Goal: Task Accomplishment & Management: Manage account settings

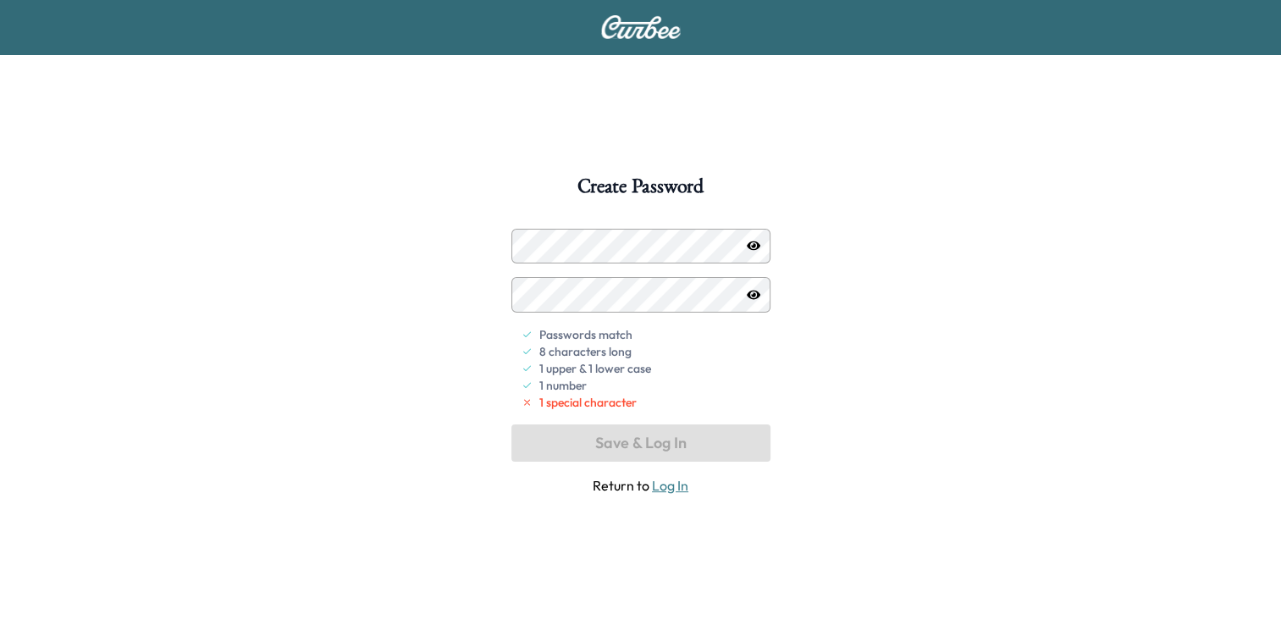
click at [750, 246] on icon "button" at bounding box center [754, 246] width 14 height 14
click at [750, 246] on icon "button" at bounding box center [754, 246] width 14 height 11
click at [634, 439] on div "Passwords match 8 characters long 1 upper & 1 lower case 1 number 1 special cha…" at bounding box center [641, 362] width 259 height 267
click at [660, 442] on div "Passwords match 8 characters long 1 upper & 1 lower case 1 number 1 special cha…" at bounding box center [641, 362] width 259 height 267
click at [629, 448] on div "Passwords match 8 characters long 1 upper & 1 lower case 1 number 1 special cha…" at bounding box center [641, 362] width 259 height 267
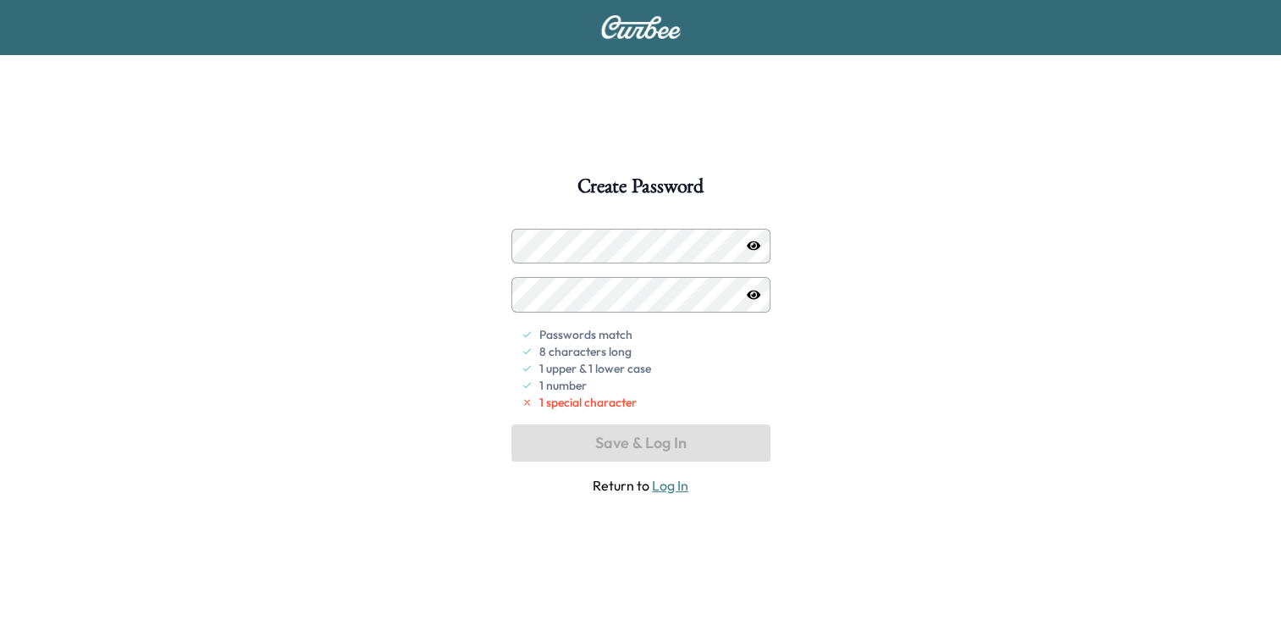
click at [566, 444] on div "Passwords match 8 characters long 1 upper & 1 lower case 1 number 1 special cha…" at bounding box center [641, 362] width 259 height 267
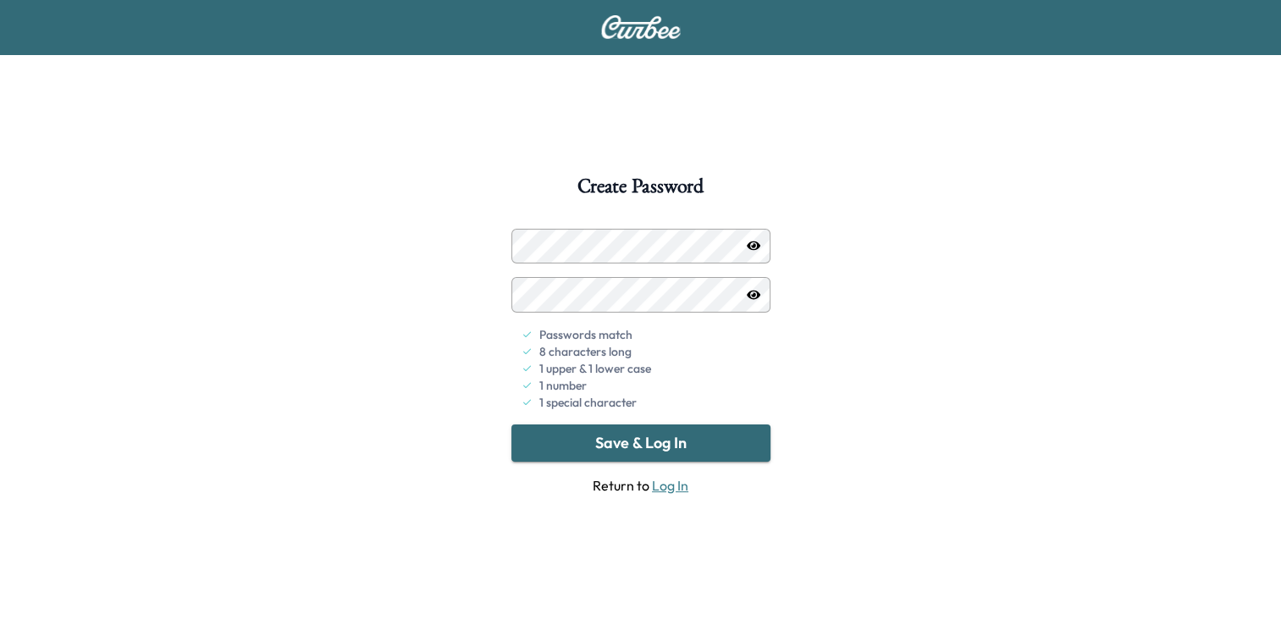
click at [626, 442] on button "Save & Log In" at bounding box center [641, 442] width 259 height 37
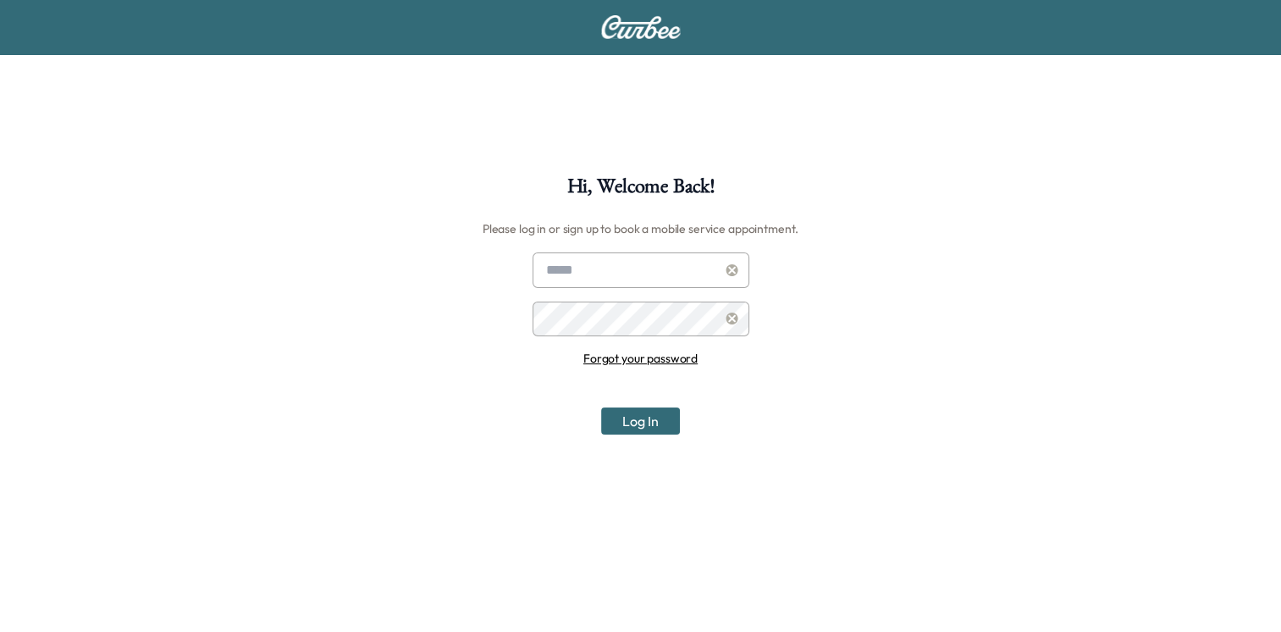
click at [595, 274] on input "text" at bounding box center [641, 270] width 217 height 36
type input "**********"
click at [631, 417] on button "Log In" at bounding box center [640, 420] width 79 height 27
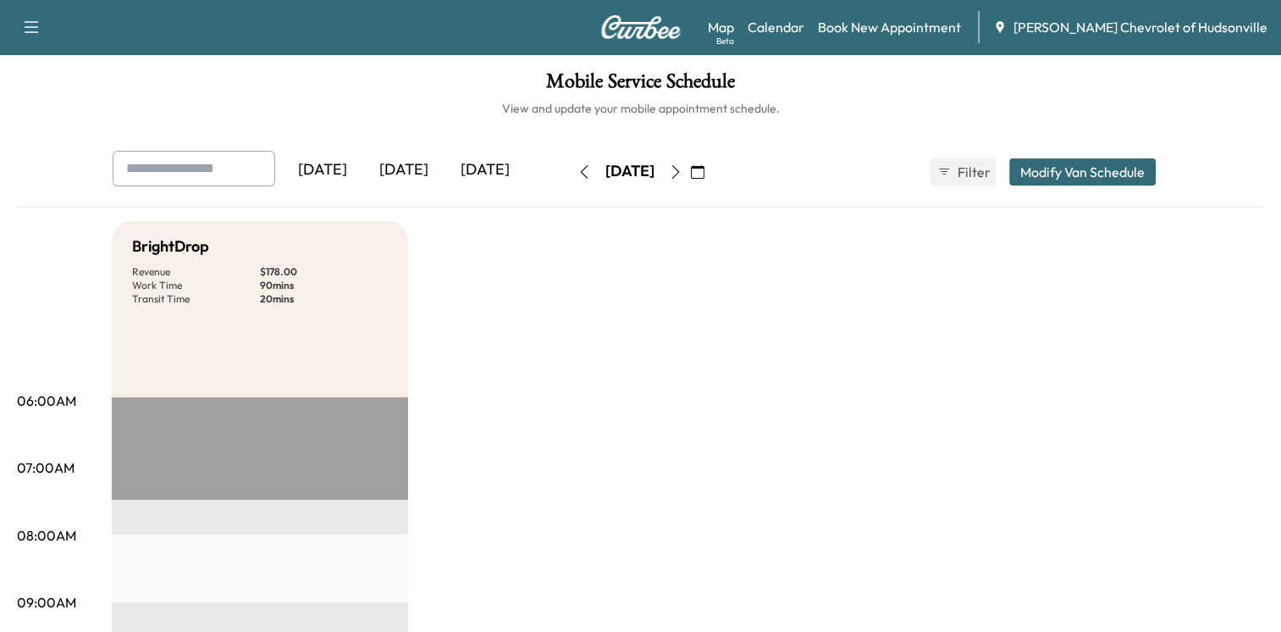
click at [683, 169] on icon "button" at bounding box center [676, 172] width 14 height 14
click at [35, 27] on icon "button" at bounding box center [32, 27] width 14 height 12
click at [152, 73] on h1 "Mobile Service Schedule" at bounding box center [641, 85] width 1248 height 29
click at [183, 173] on input "text" at bounding box center [194, 169] width 163 height 36
type input "*"
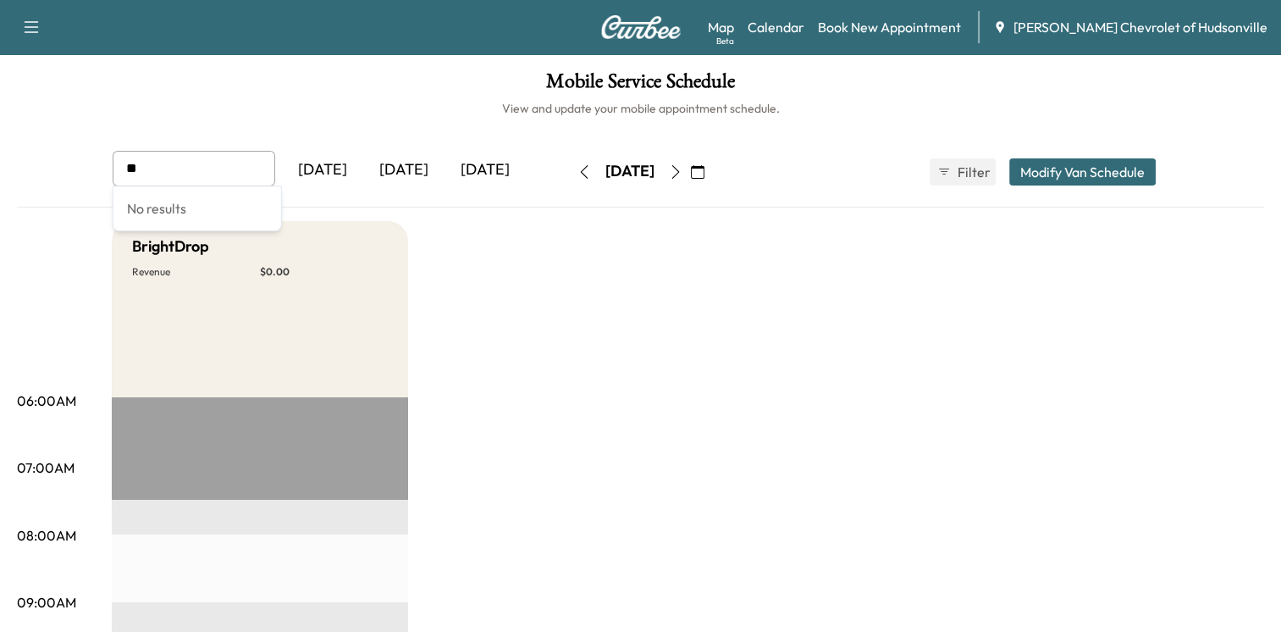
type input "*"
